Goal: Task Accomplishment & Management: Manage account settings

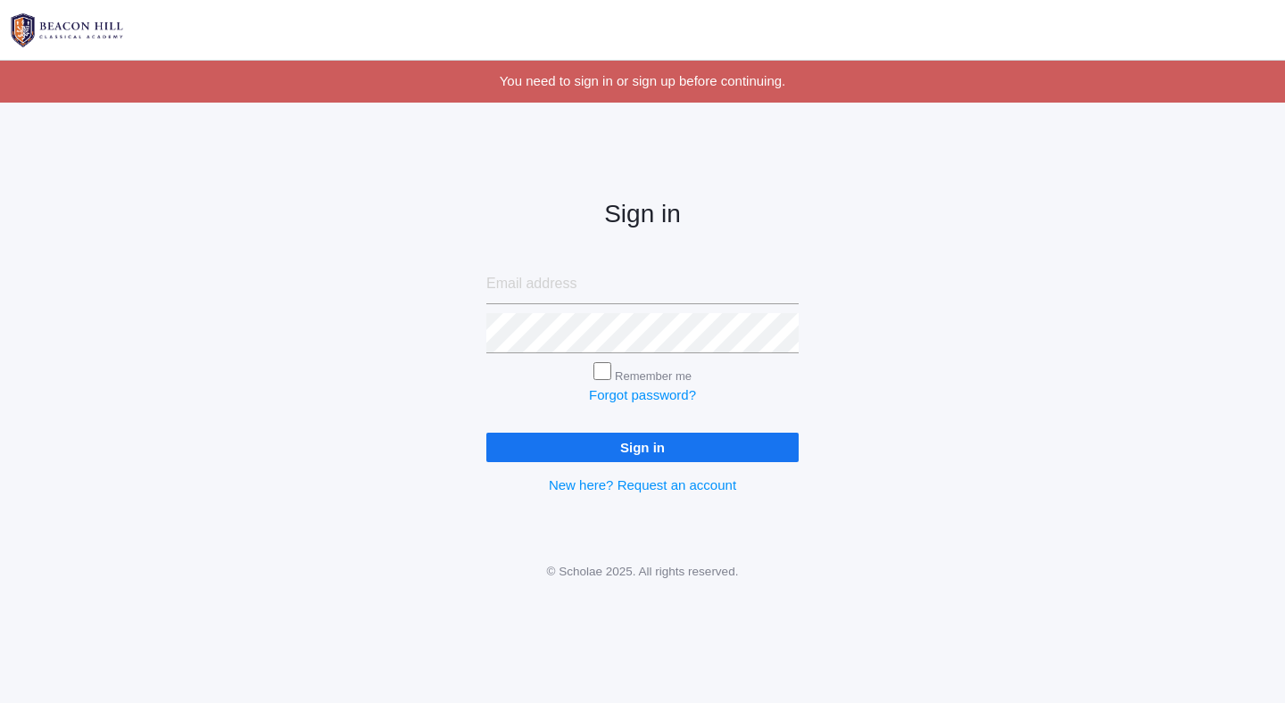
click at [657, 514] on div "Sign in Remember me Forgot password? Sign in New here? Request an account" at bounding box center [642, 333] width 357 height 416
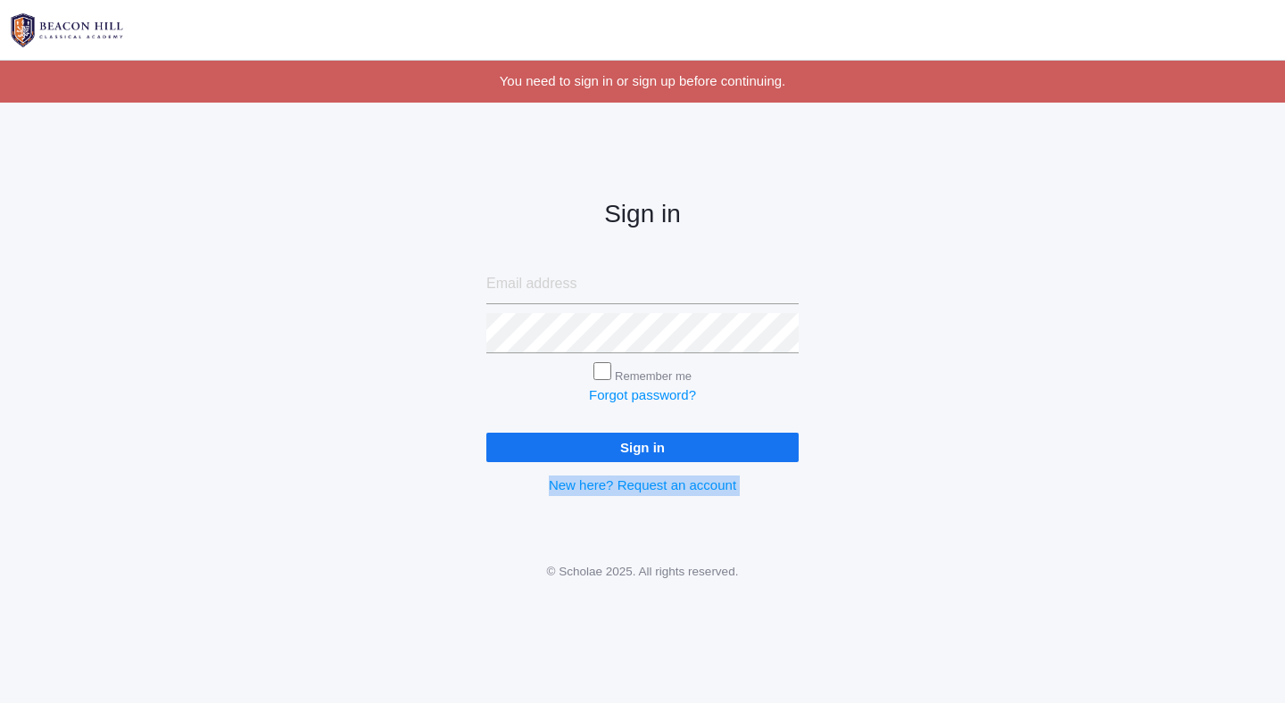
click at [657, 514] on div "Sign in Remember me Forgot password? Sign in New here? Request an account" at bounding box center [642, 333] width 357 height 416
click at [493, 583] on body "icons/ui/navigation/hamburger Created with Sketch. icons/ui/navigation/home Cre…" at bounding box center [642, 351] width 1285 height 703
click at [498, 583] on body "icons/ui/navigation/hamburger Created with Sketch. icons/ui/navigation/home Cre…" at bounding box center [642, 351] width 1285 height 703
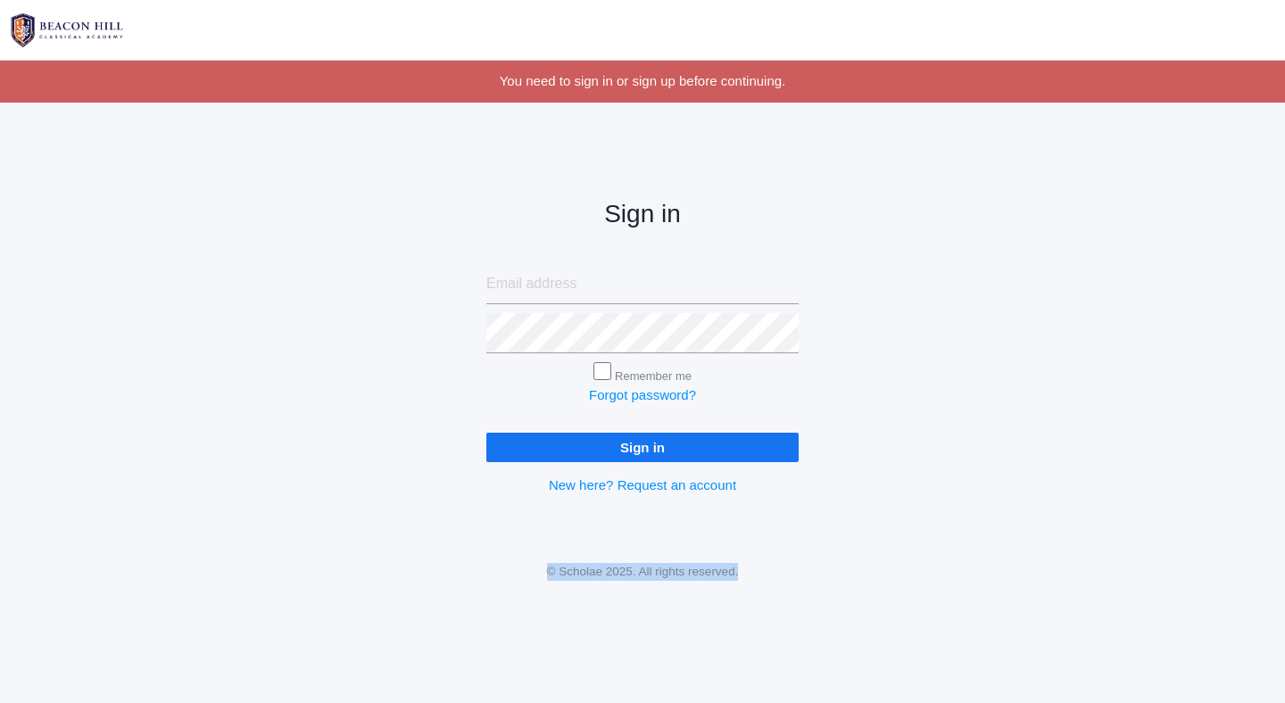
click at [498, 583] on body "icons/ui/navigation/hamburger Created with Sketch. icons/ui/navigation/home Cre…" at bounding box center [642, 351] width 1285 height 703
click at [542, 291] on input "email" at bounding box center [642, 284] width 312 height 40
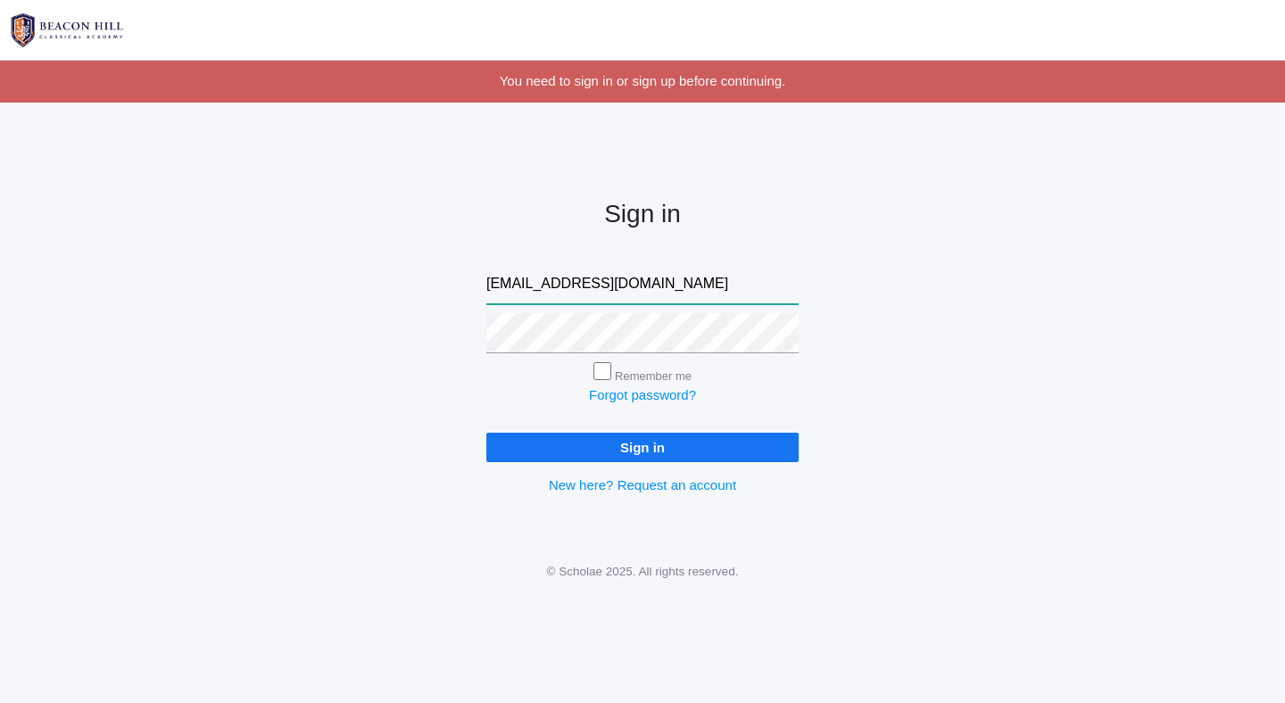
type input "[EMAIL_ADDRESS][DOMAIN_NAME]"
click at [486, 433] on input "Sign in" at bounding box center [642, 447] width 312 height 29
